Goal: Task Accomplishment & Management: Manage account settings

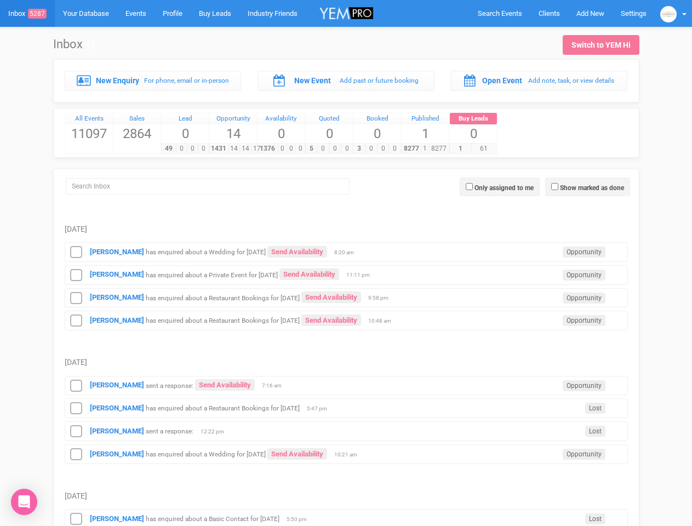
click at [346, 263] on td "Aniket has enquired about a Private Event for 12th October 2025 Send Availabili…" at bounding box center [347, 273] width 564 height 23
click at [500, 13] on span "Search Events" at bounding box center [500, 13] width 44 height 8
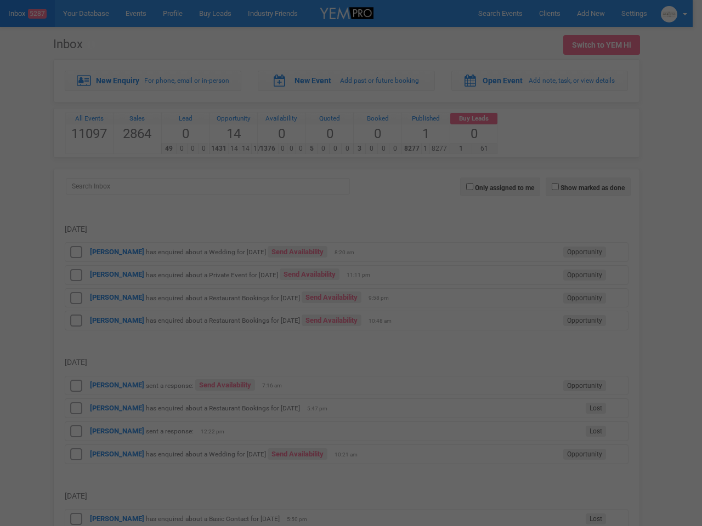
click at [590, 13] on div at bounding box center [351, 263] width 702 height 526
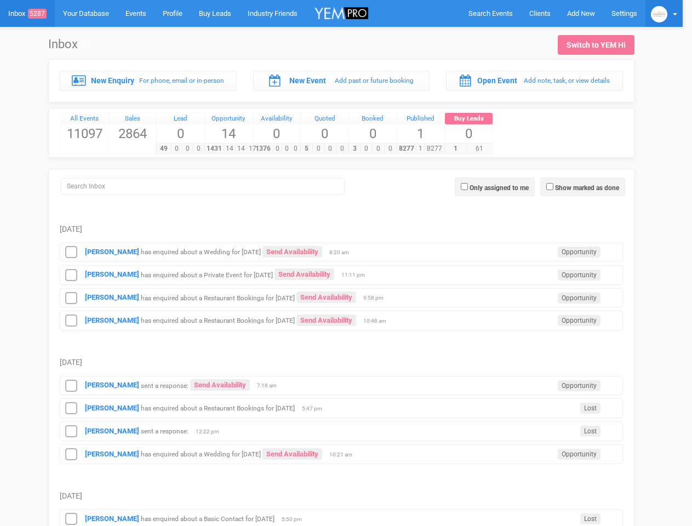
click at [668, 13] on img at bounding box center [659, 14] width 16 height 16
